Goal: Task Accomplishment & Management: Use online tool/utility

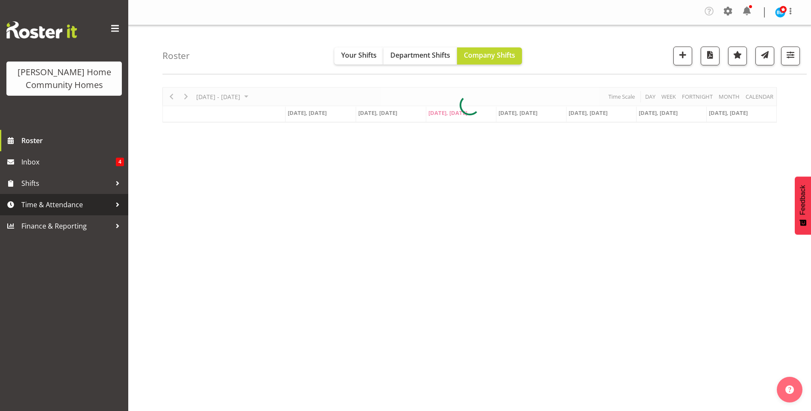
click at [71, 206] on span "Time & Attendance" at bounding box center [66, 204] width 90 height 13
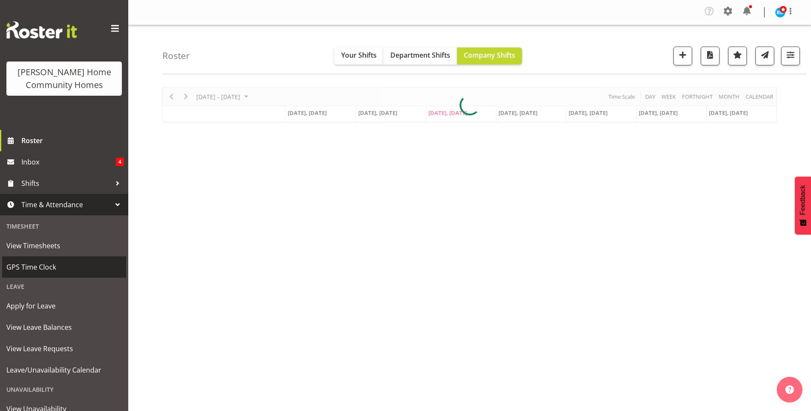
click at [52, 265] on span "GPS Time Clock" at bounding box center [63, 267] width 115 height 13
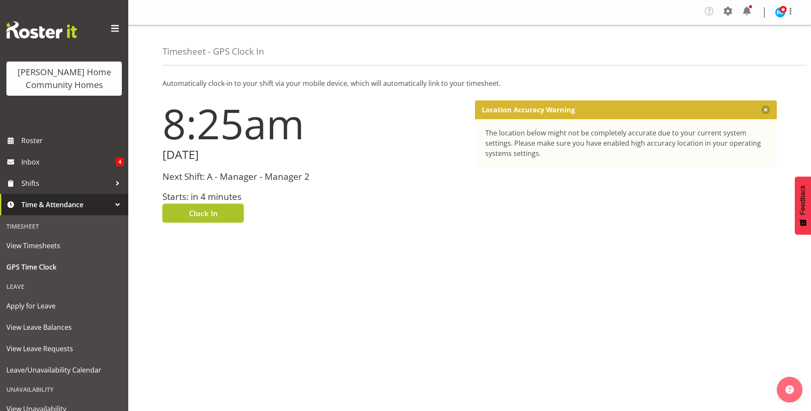
click at [201, 212] on span "Clock In" at bounding box center [203, 213] width 29 height 11
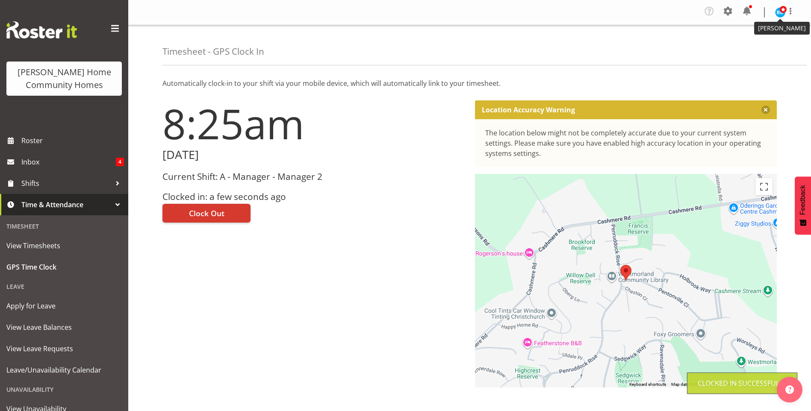
click at [776, 11] on img at bounding box center [780, 12] width 10 height 10
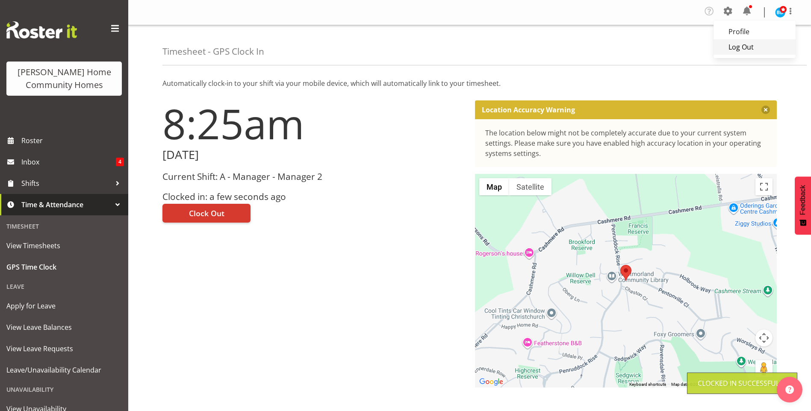
click at [740, 43] on link "Log Out" at bounding box center [755, 46] width 82 height 15
